Goal: Contribute content: Contribute content

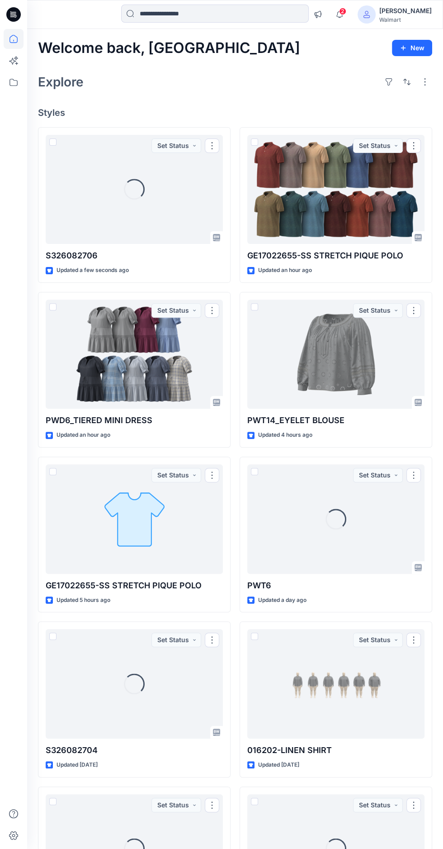
click at [156, 361] on div at bounding box center [134, 354] width 177 height 109
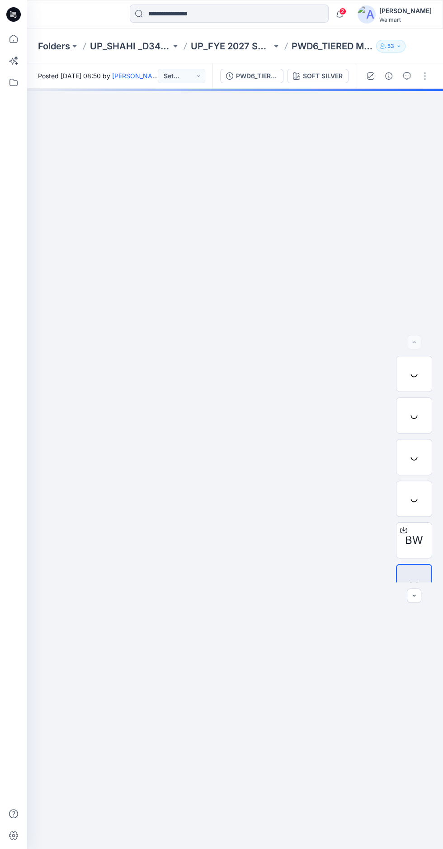
click at [326, 78] on div "SOFT SILVER" at bounding box center [323, 76] width 40 height 10
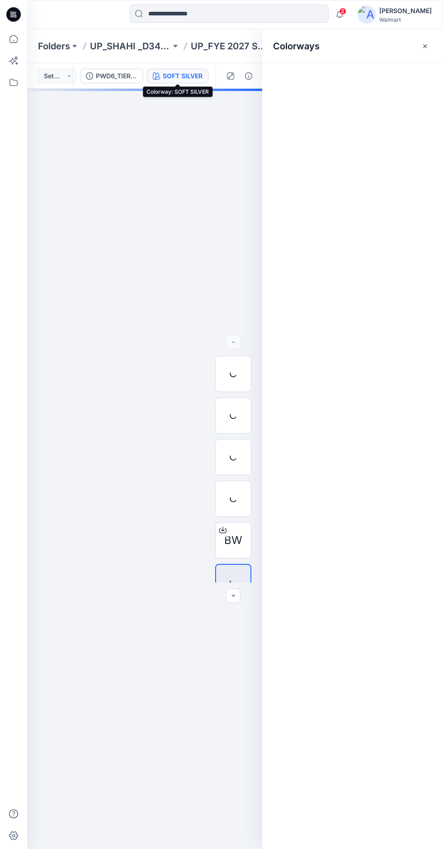
click at [425, 46] on icon "button" at bounding box center [425, 45] width 3 height 3
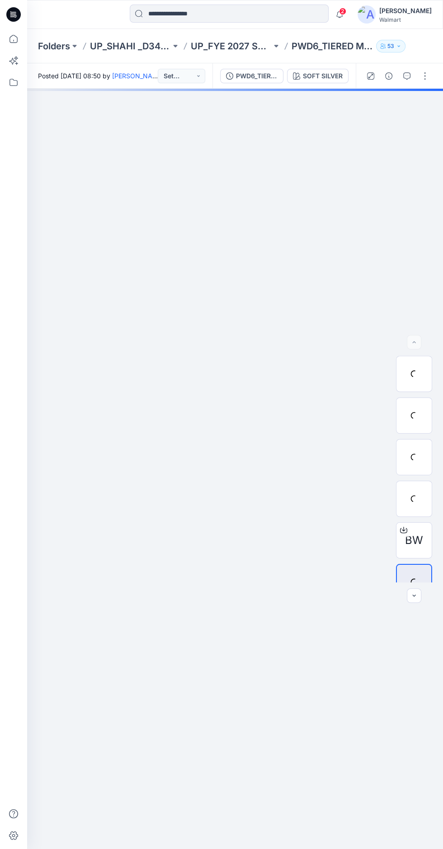
scroll to position [2, 0]
click at [17, 10] on icon at bounding box center [13, 14] width 14 height 14
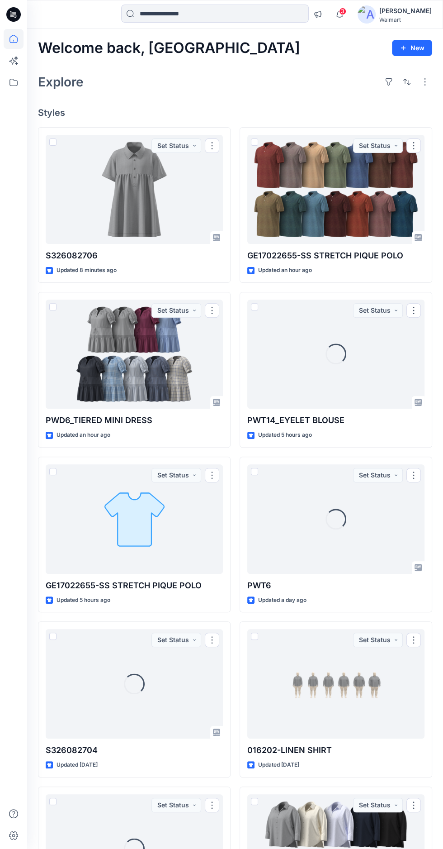
click at [99, 186] on div at bounding box center [134, 189] width 177 height 109
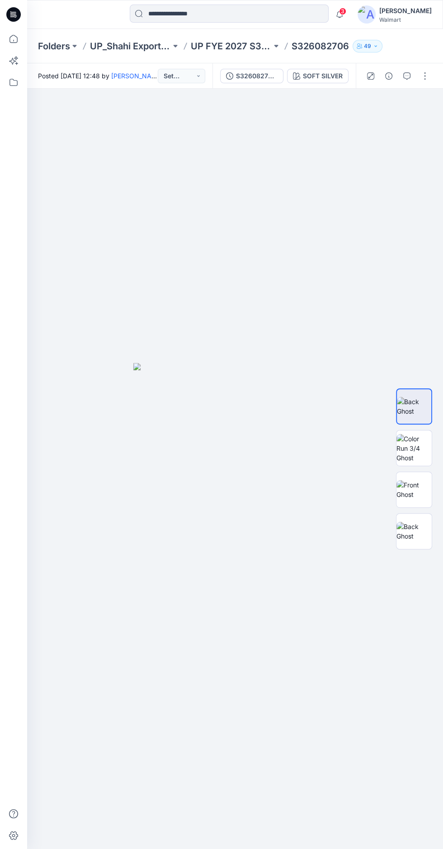
click at [304, 76] on div "SOFT SILVER" at bounding box center [323, 76] width 40 height 10
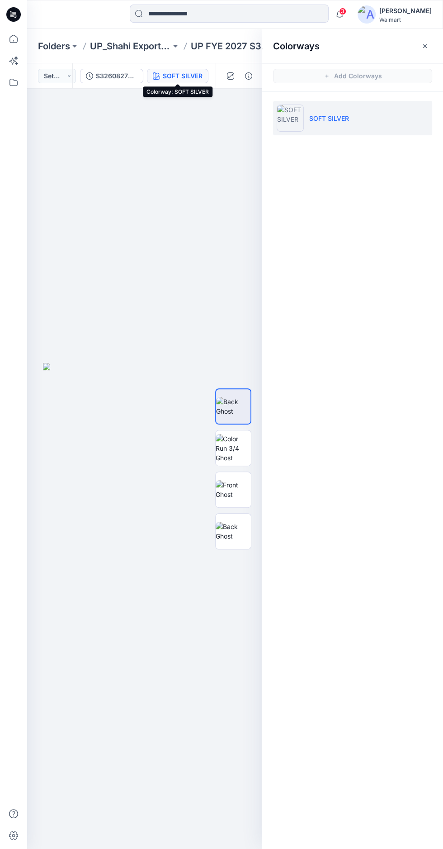
click at [425, 46] on icon "button" at bounding box center [425, 45] width 3 height 3
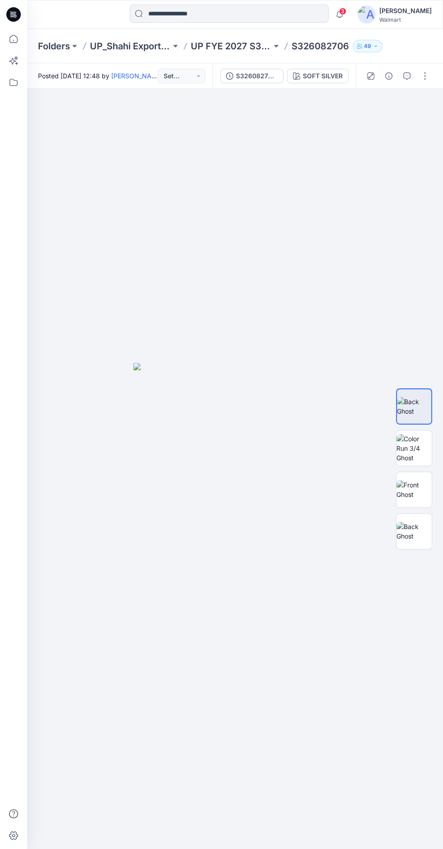
scroll to position [13, 0]
click at [424, 416] on img at bounding box center [414, 406] width 34 height 19
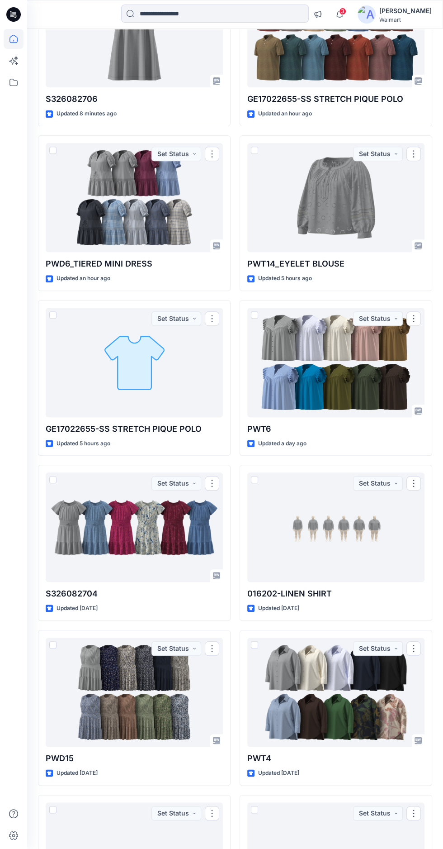
scroll to position [157, 0]
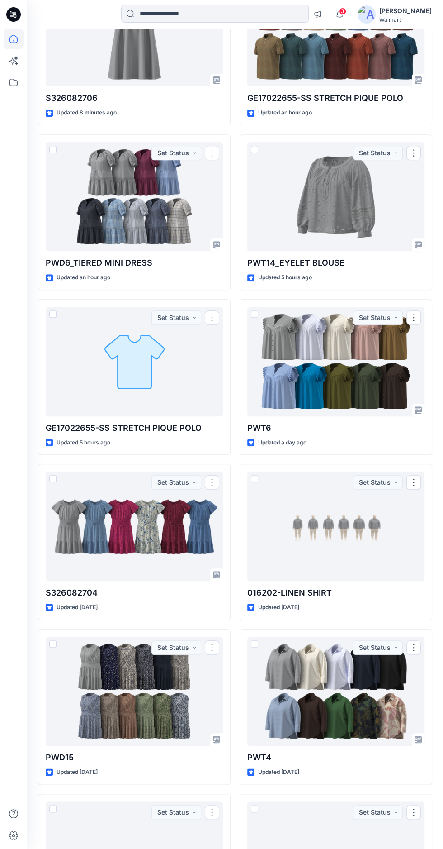
click at [101, 193] on div at bounding box center [134, 196] width 177 height 109
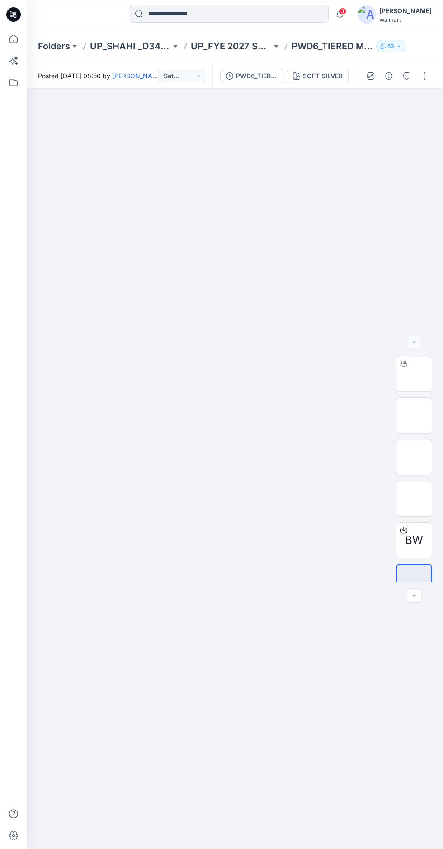
scroll to position [84, 0]
click at [429, 360] on img at bounding box center [414, 374] width 35 height 29
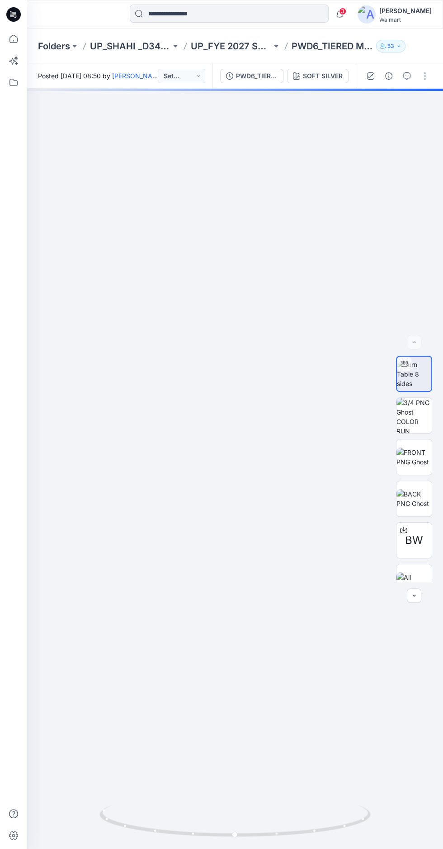
scroll to position [0, 0]
click at [309, 76] on div "SOFT SILVER" at bounding box center [323, 76] width 40 height 10
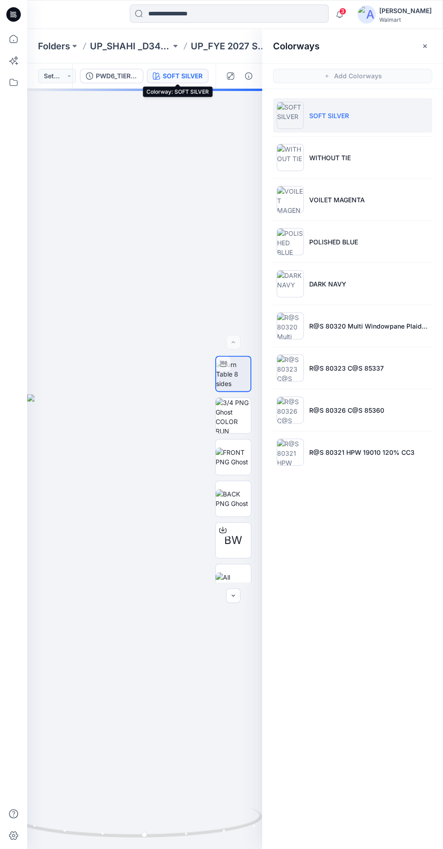
click at [388, 325] on p "R@S 80320 Multi Windowpane Plaid_Index_cc7B (1)" at bounding box center [368, 326] width 119 height 10
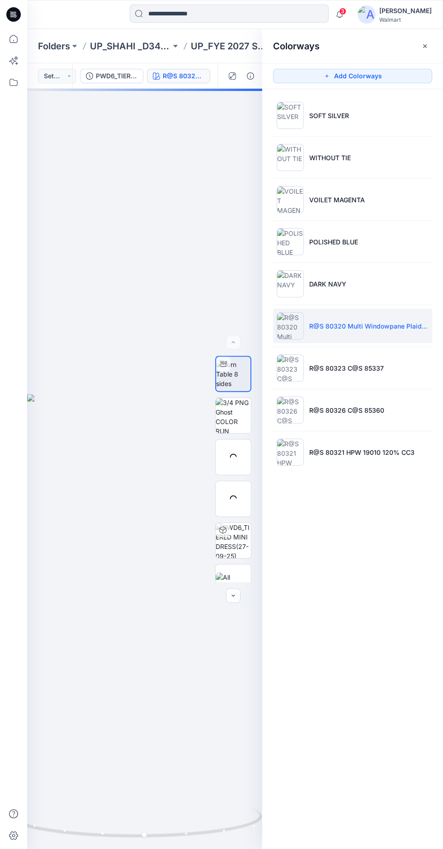
click at [425, 41] on button "button" at bounding box center [425, 46] width 14 height 14
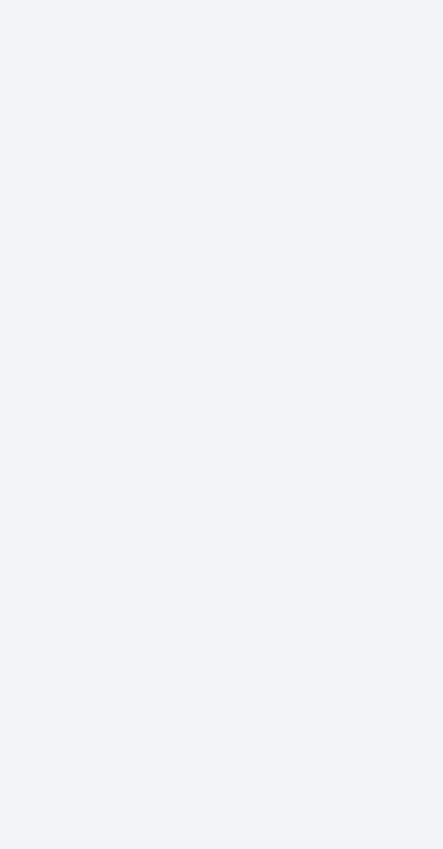
click at [209, 484] on div at bounding box center [235, 469] width 416 height 760
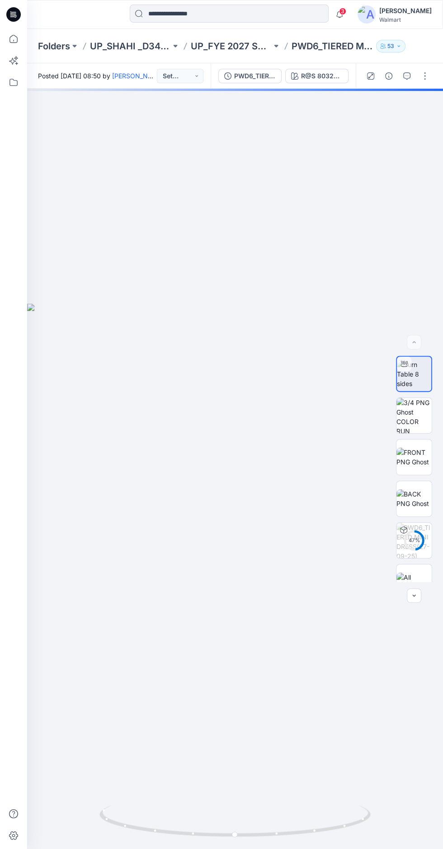
click at [429, 81] on button "button" at bounding box center [425, 76] width 14 height 14
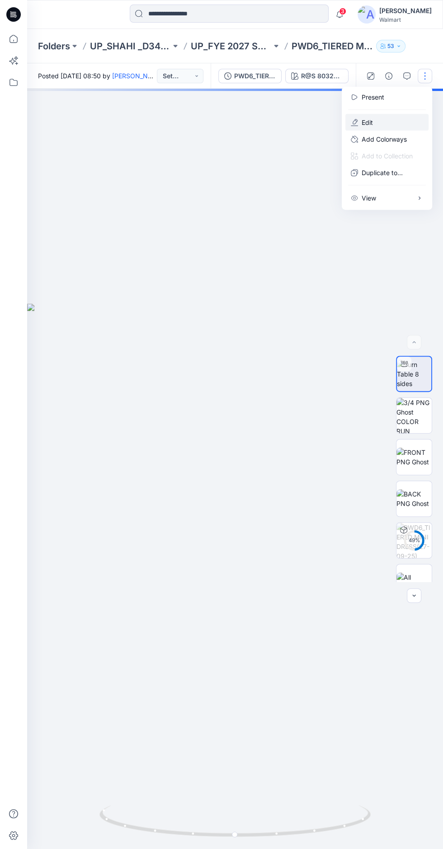
click at [367, 122] on p "Edit" at bounding box center [367, 123] width 11 height 10
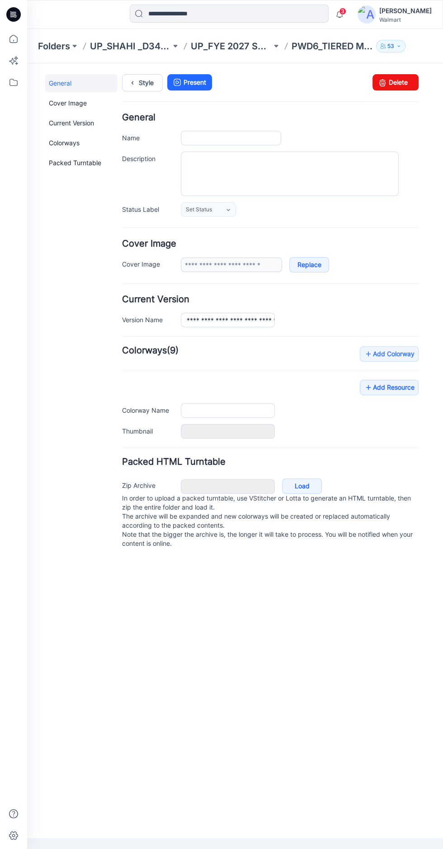
type input "**********"
type textarea "**********"
type input "**********"
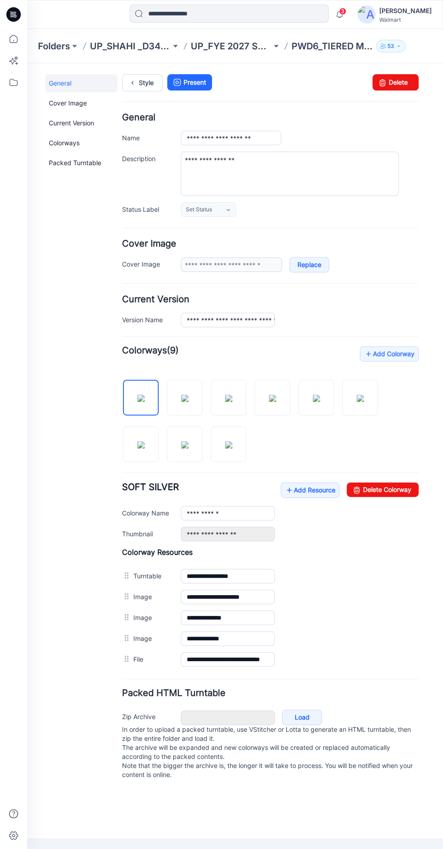
click at [364, 402] on img at bounding box center [360, 398] width 7 height 7
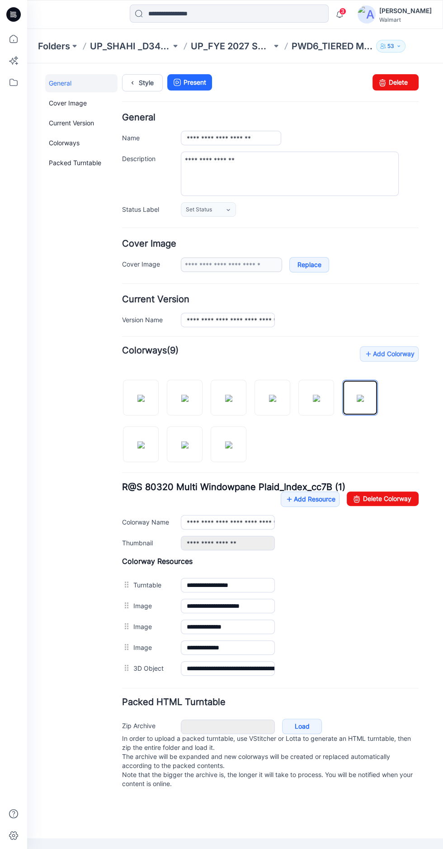
click at [142, 666] on label "3D Object" at bounding box center [152, 668] width 38 height 10
click at [181, 666] on input "**********" at bounding box center [228, 668] width 94 height 14
click at [399, 449] on div at bounding box center [270, 416] width 297 height 93
click at [139, 665] on label "3D Object" at bounding box center [152, 668] width 38 height 10
click at [181, 665] on input "**********" at bounding box center [228, 668] width 94 height 14
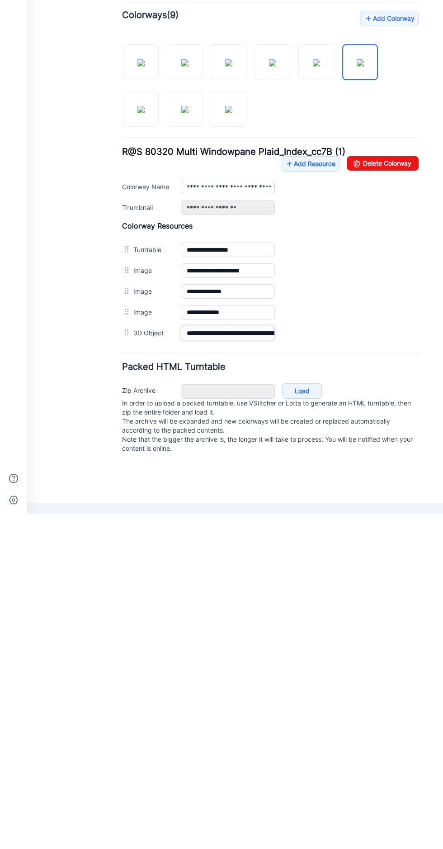
scroll to position [60, 0]
click at [156, 329] on label "3D Object" at bounding box center [152, 333] width 38 height 10
click at [181, 329] on input "**********" at bounding box center [228, 333] width 94 height 14
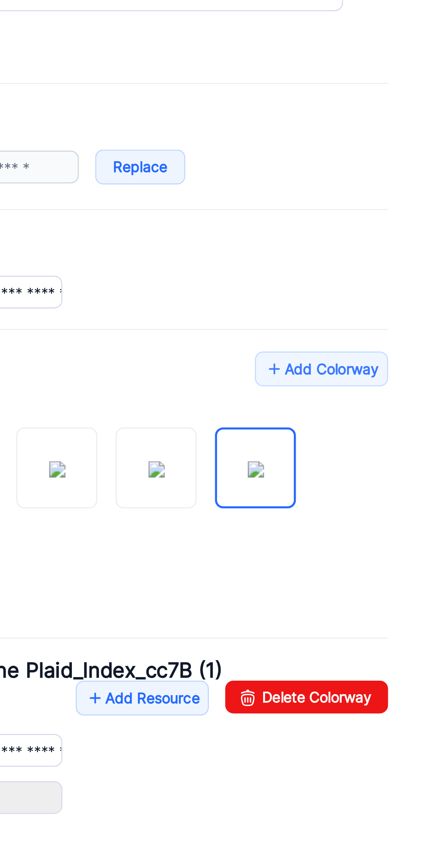
scroll to position [45, 0]
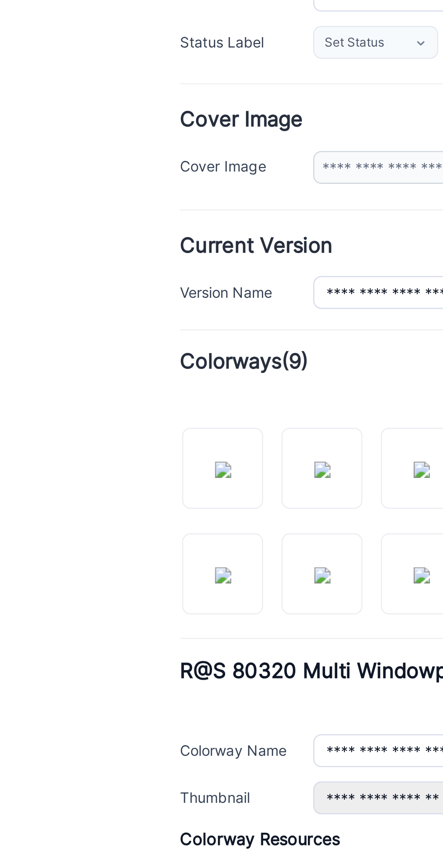
click at [76, 96] on img at bounding box center [79, 92] width 7 height 7
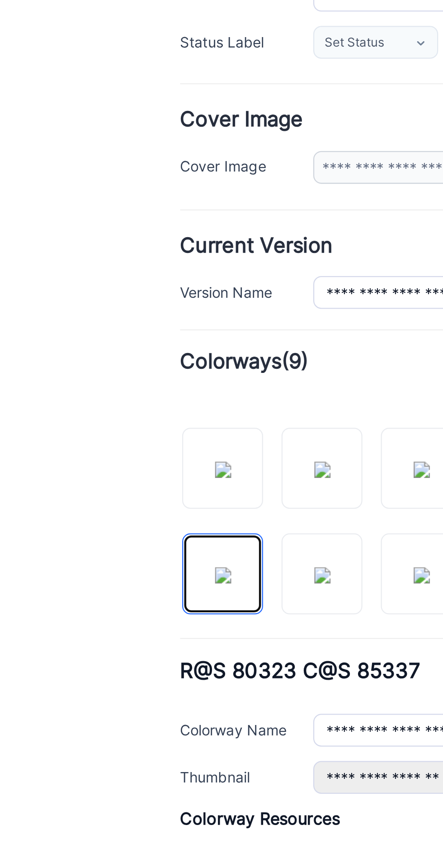
scroll to position [0, 0]
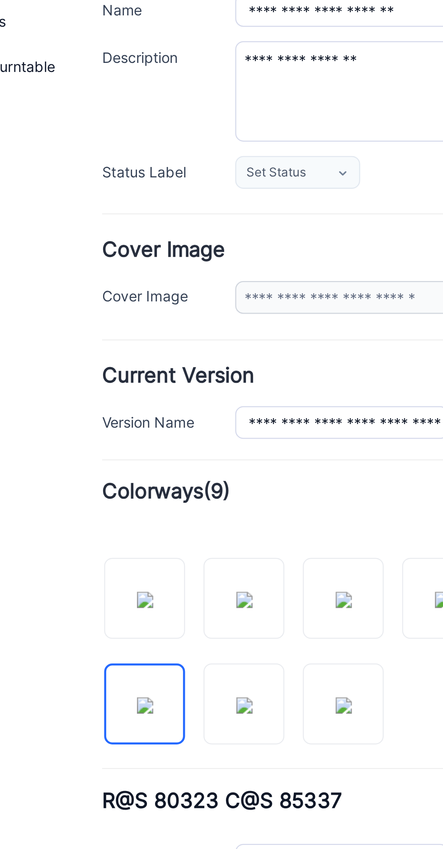
click at [43, 225] on img at bounding box center [45, 222] width 7 height 7
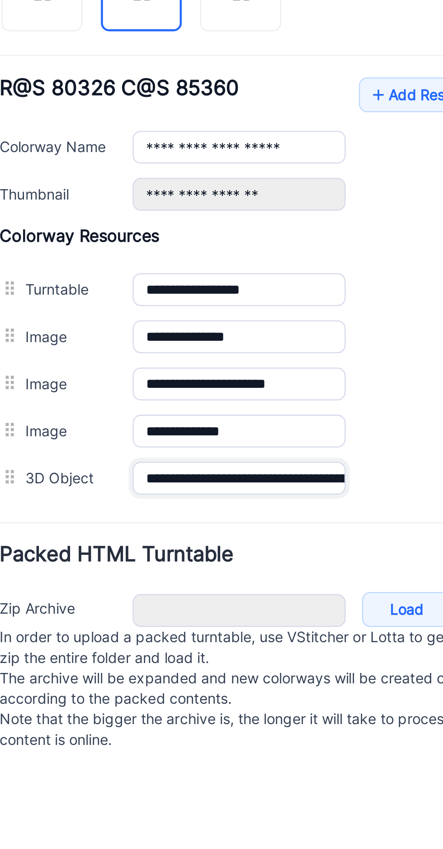
scroll to position [0, 67]
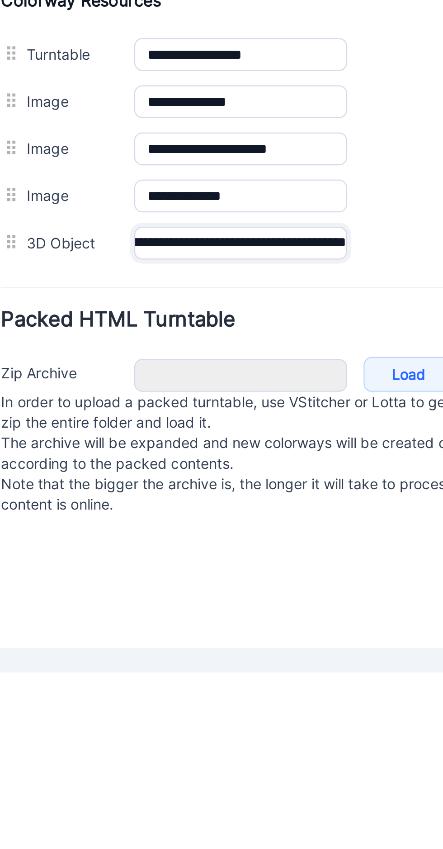
scroll to position [0, 0]
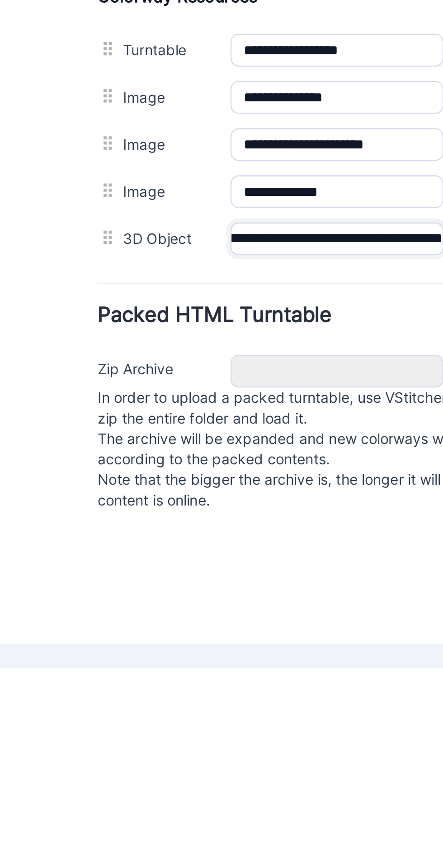
scroll to position [0, 103]
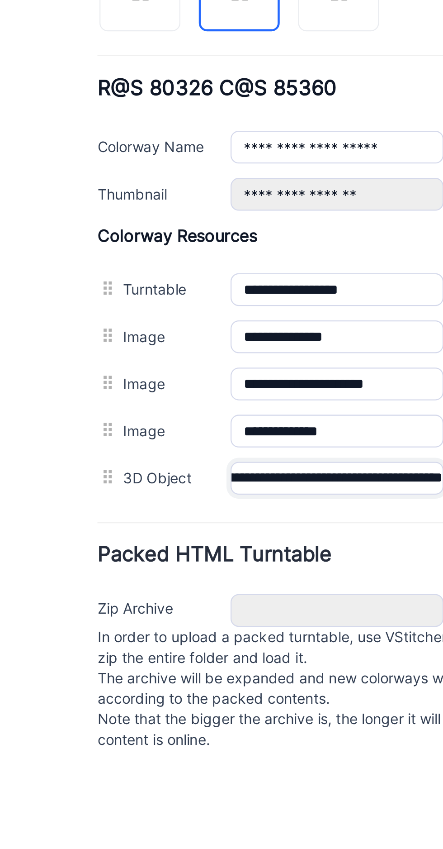
scroll to position [0, 5]
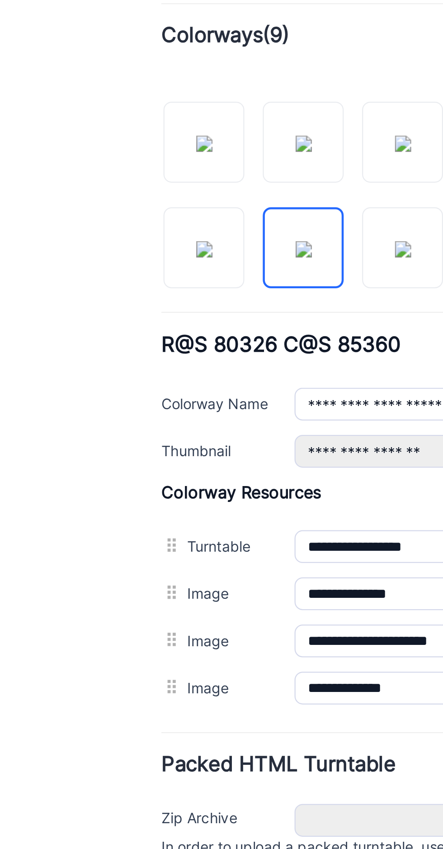
type input "**********"
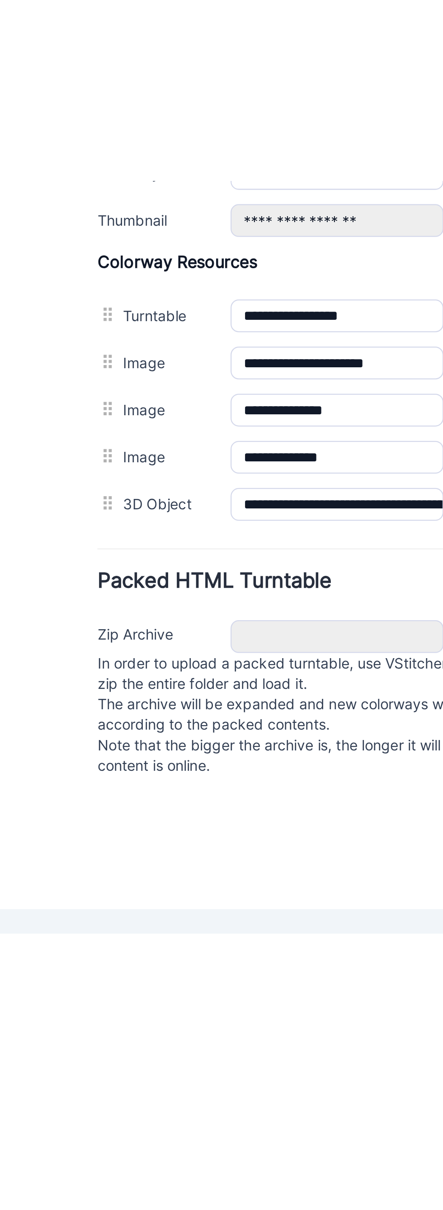
scroll to position [60, 0]
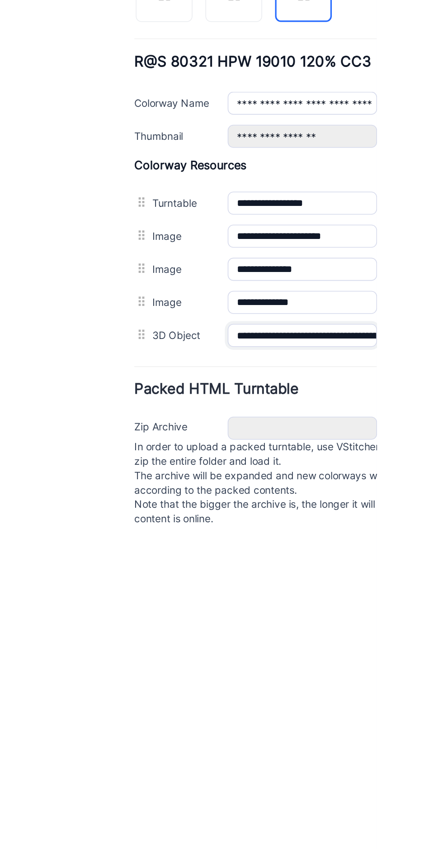
scroll to position [60, 0]
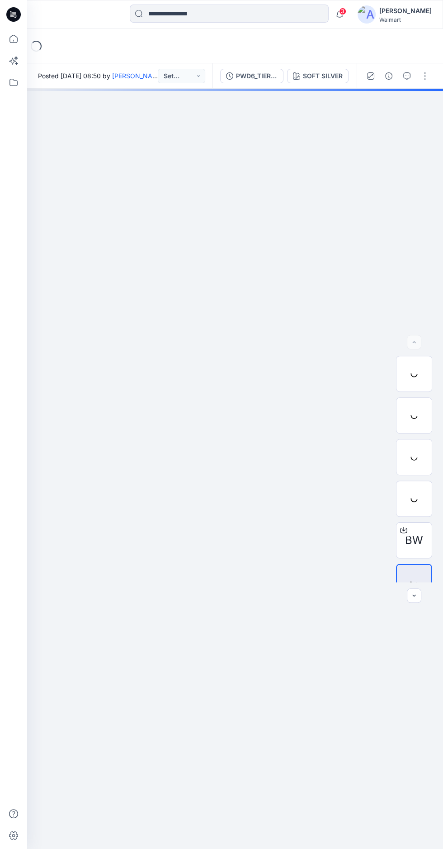
click at [15, 17] on icon at bounding box center [15, 17] width 2 height 0
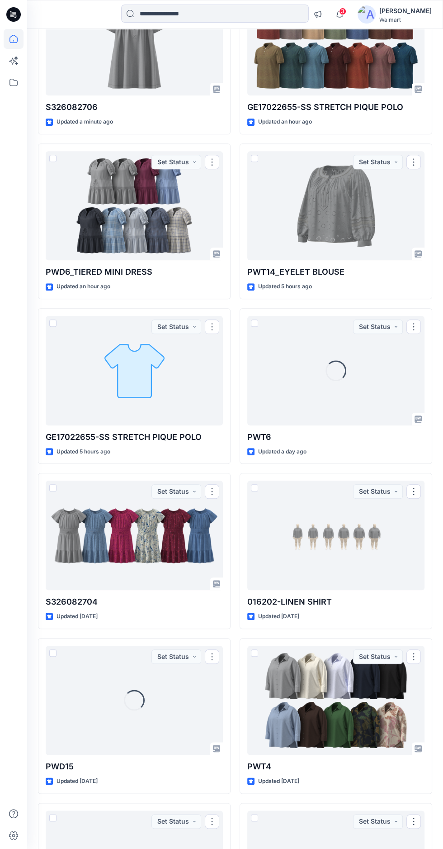
click at [346, 208] on div at bounding box center [335, 205] width 177 height 109
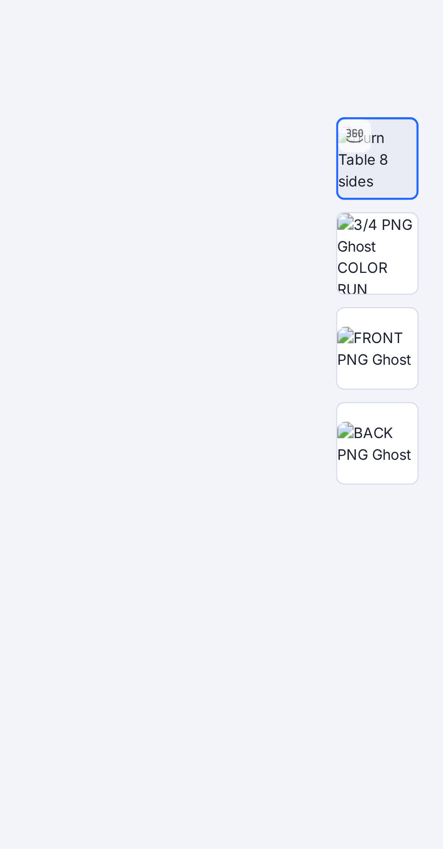
click at [419, 541] on img at bounding box center [414, 531] width 35 height 19
